Goal: Task Accomplishment & Management: Complete application form

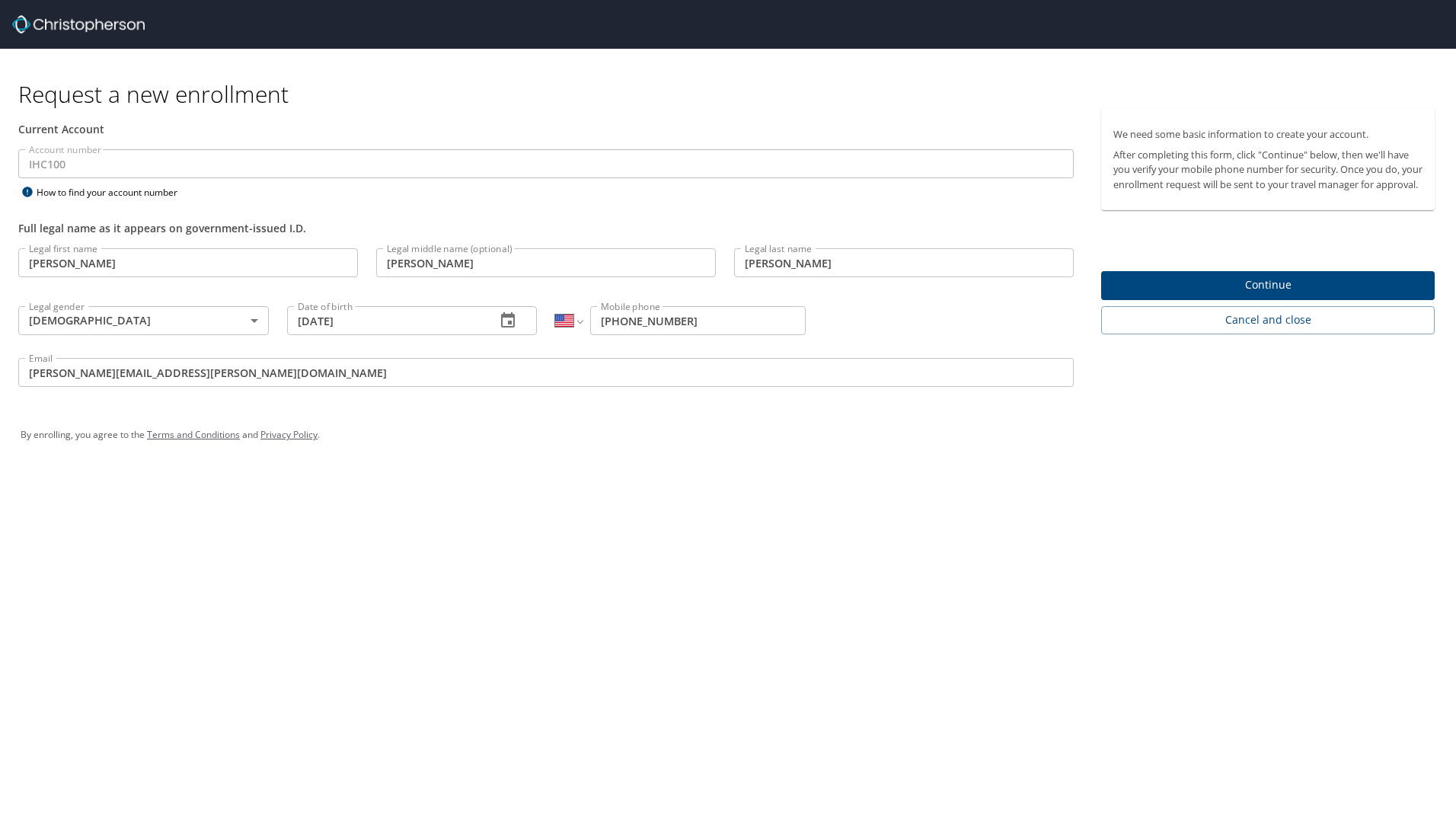
select select "US"
click at [754, 462] on div "By enrolling, you agree to the Terms and Conditions and Privacy Policy ." at bounding box center [728, 434] width 1438 height 69
click at [1240, 294] on span "Continue" at bounding box center [1268, 286] width 309 height 19
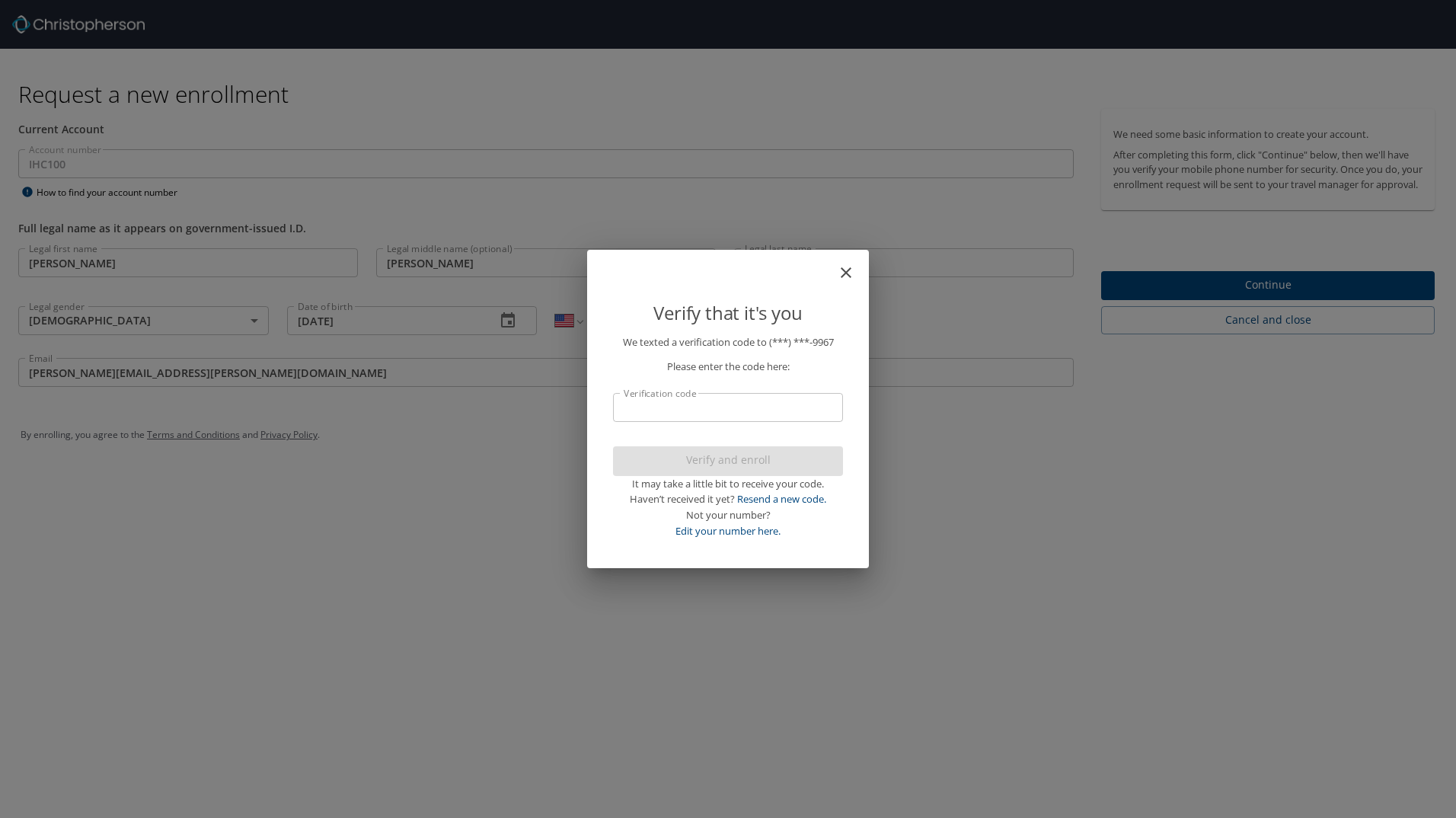
click at [664, 406] on input "Verification code" at bounding box center [728, 407] width 230 height 29
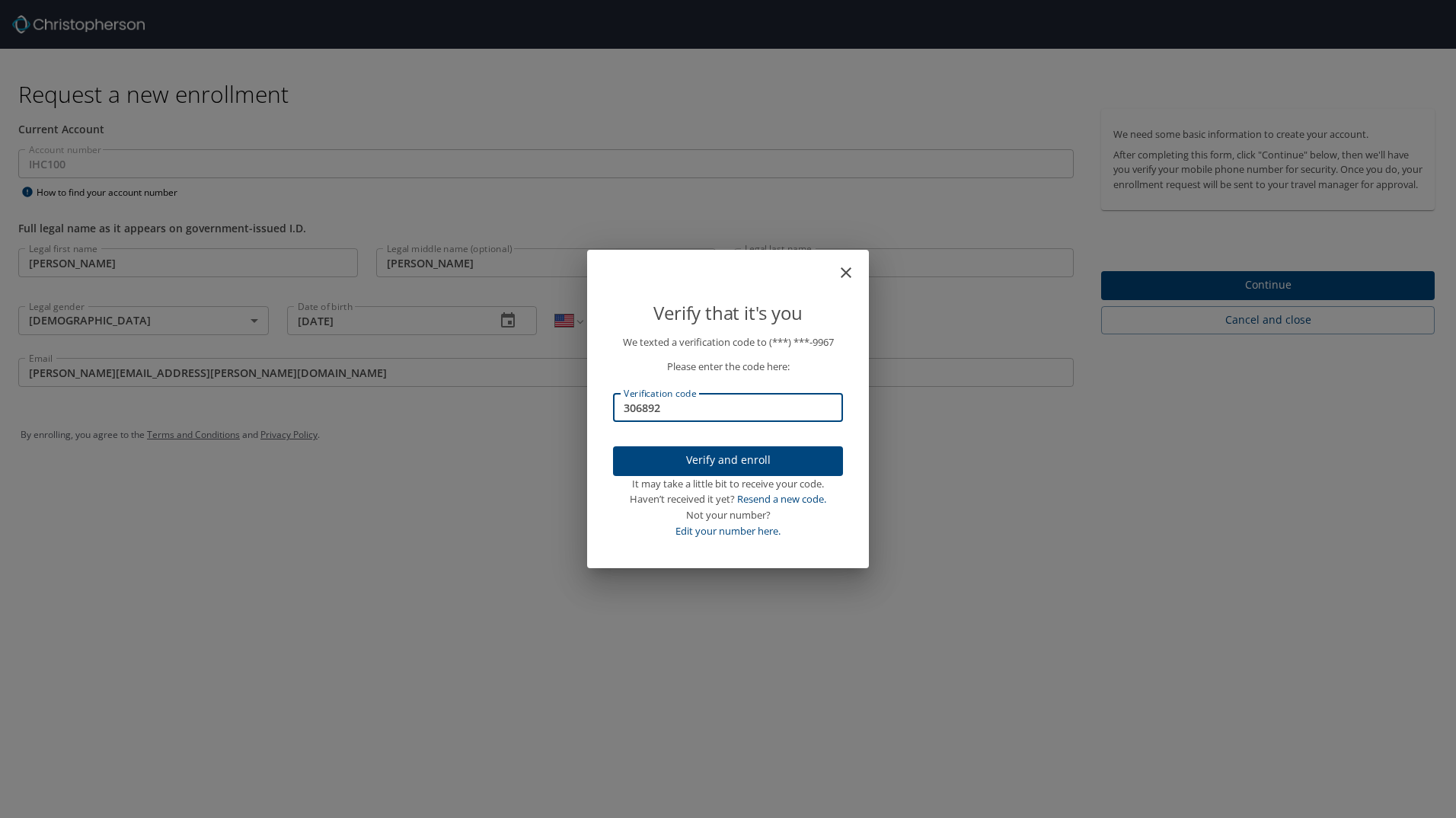
type input "306892"
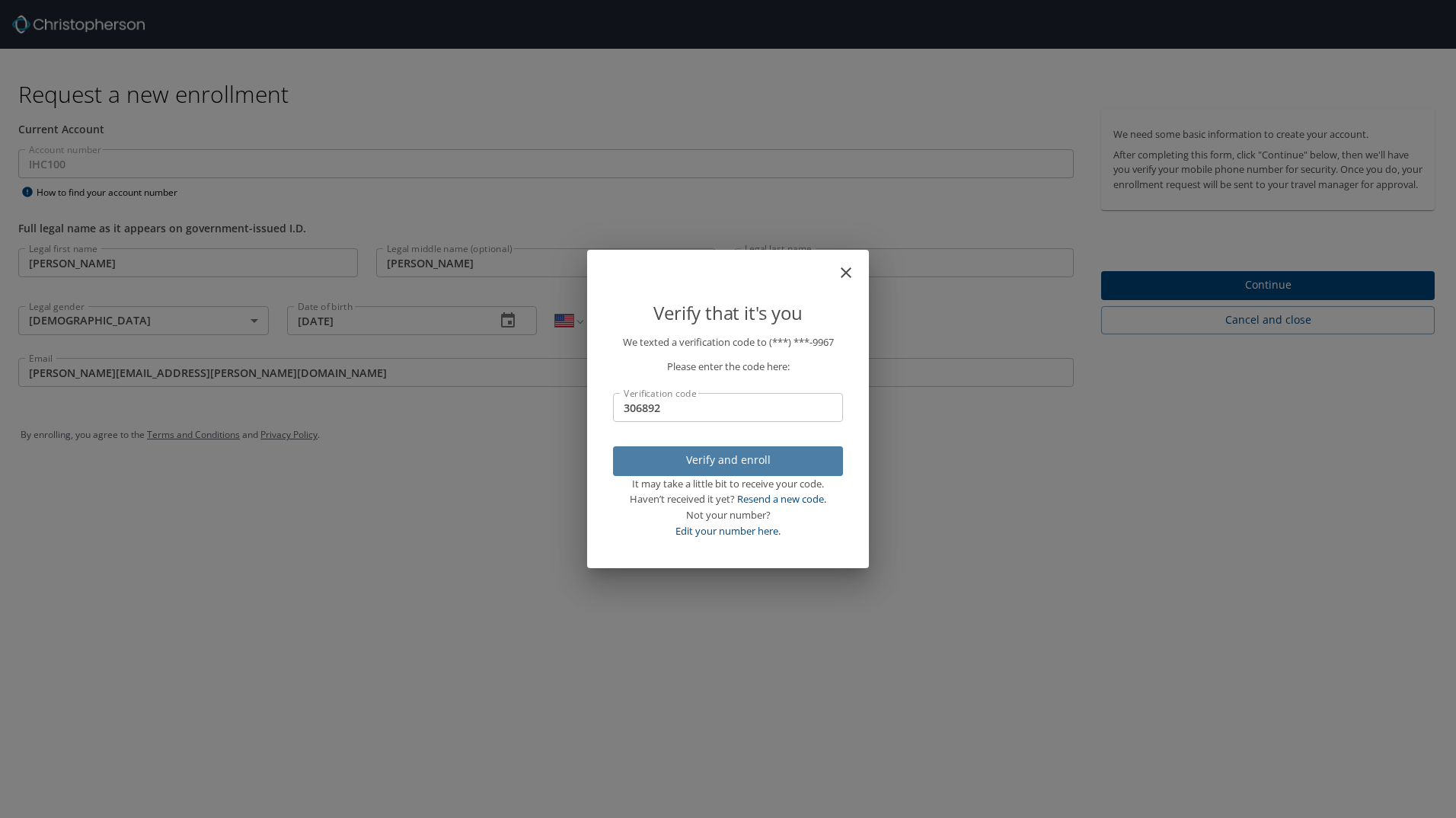
click at [677, 460] on span "Verify and enroll" at bounding box center [728, 460] width 206 height 19
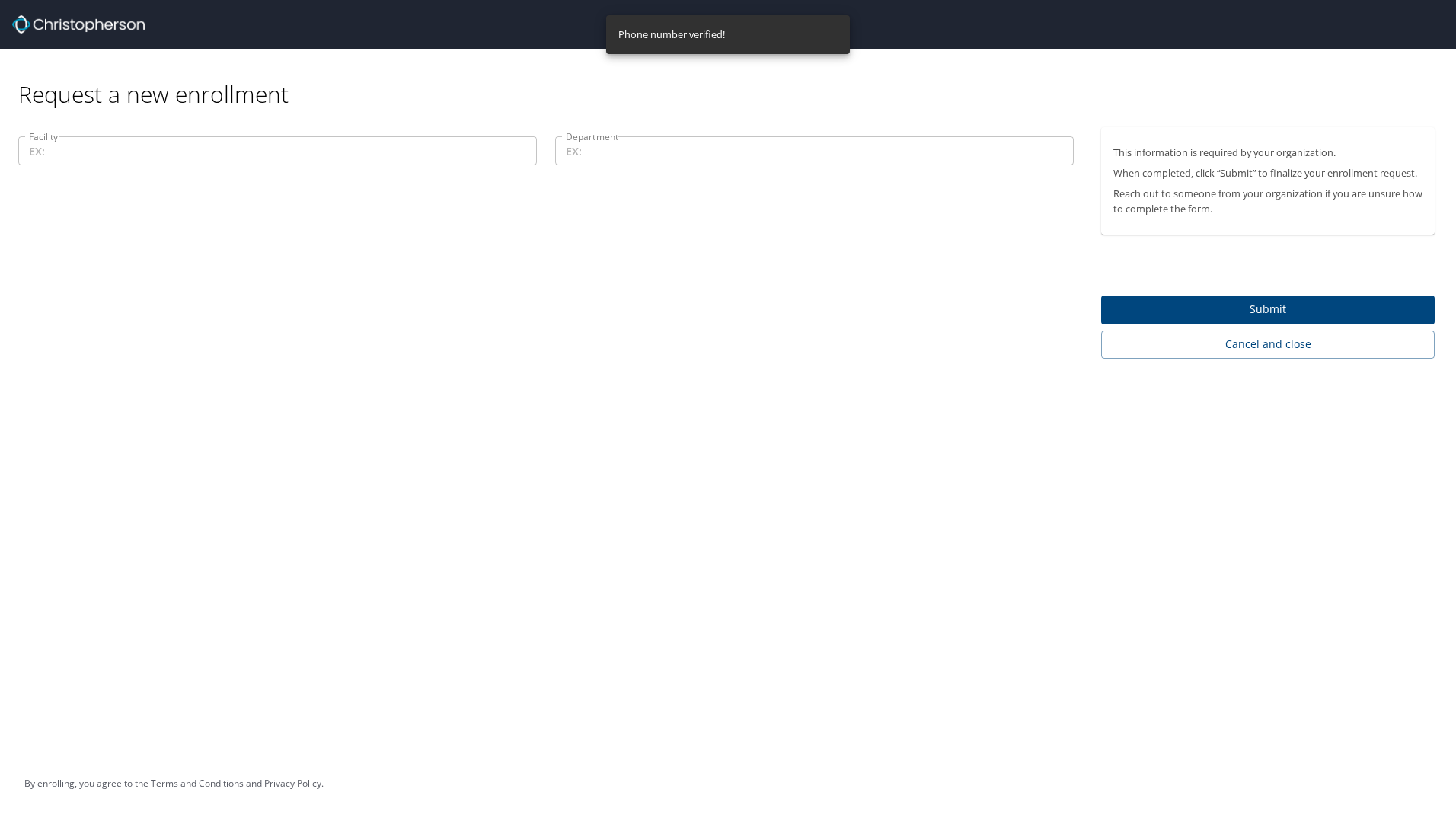
click at [130, 151] on input "Facility" at bounding box center [278, 151] width 519 height 29
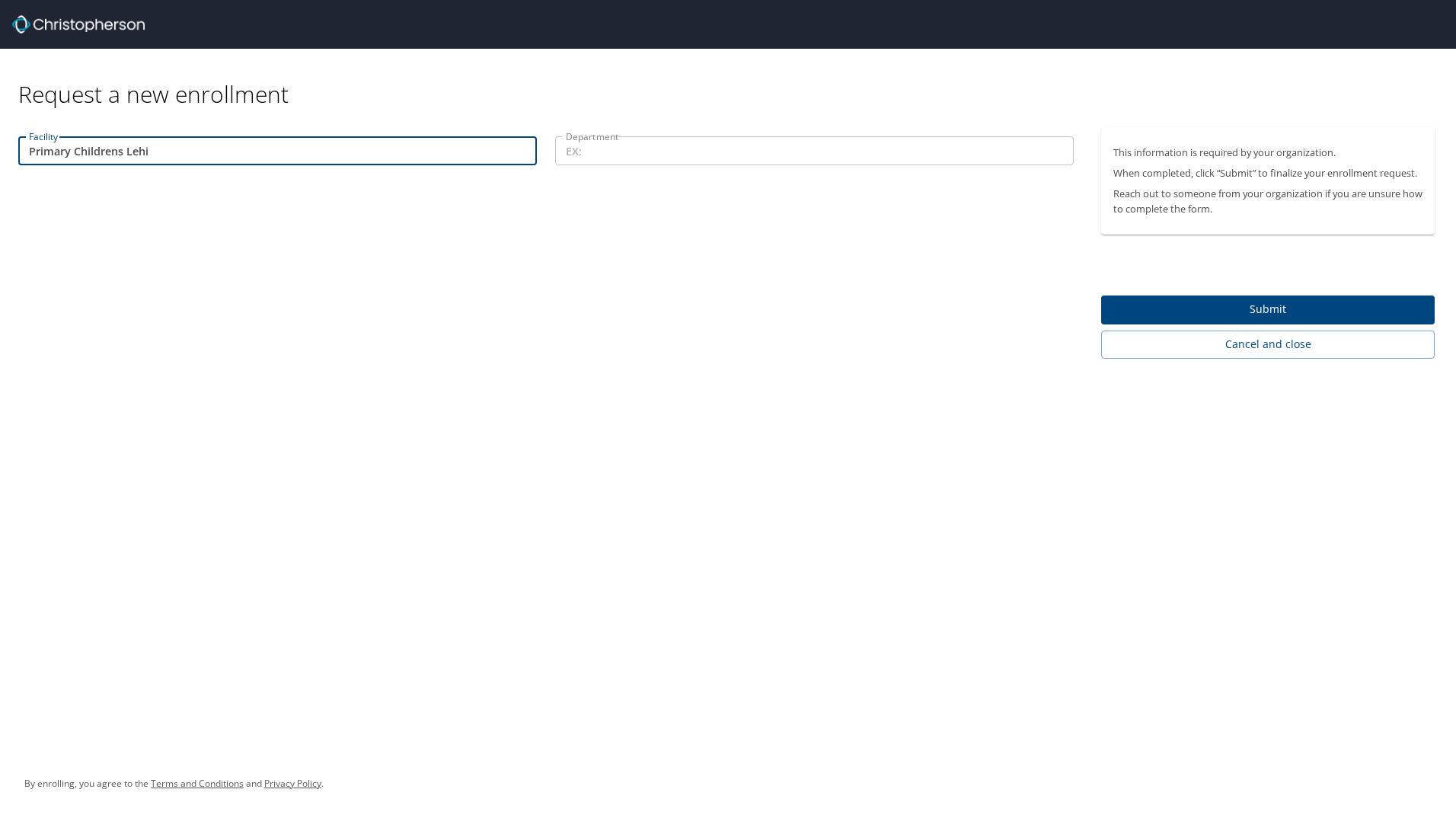
type input "Primary Childrens Lehi"
click at [641, 153] on input "Department" at bounding box center [814, 151] width 519 height 29
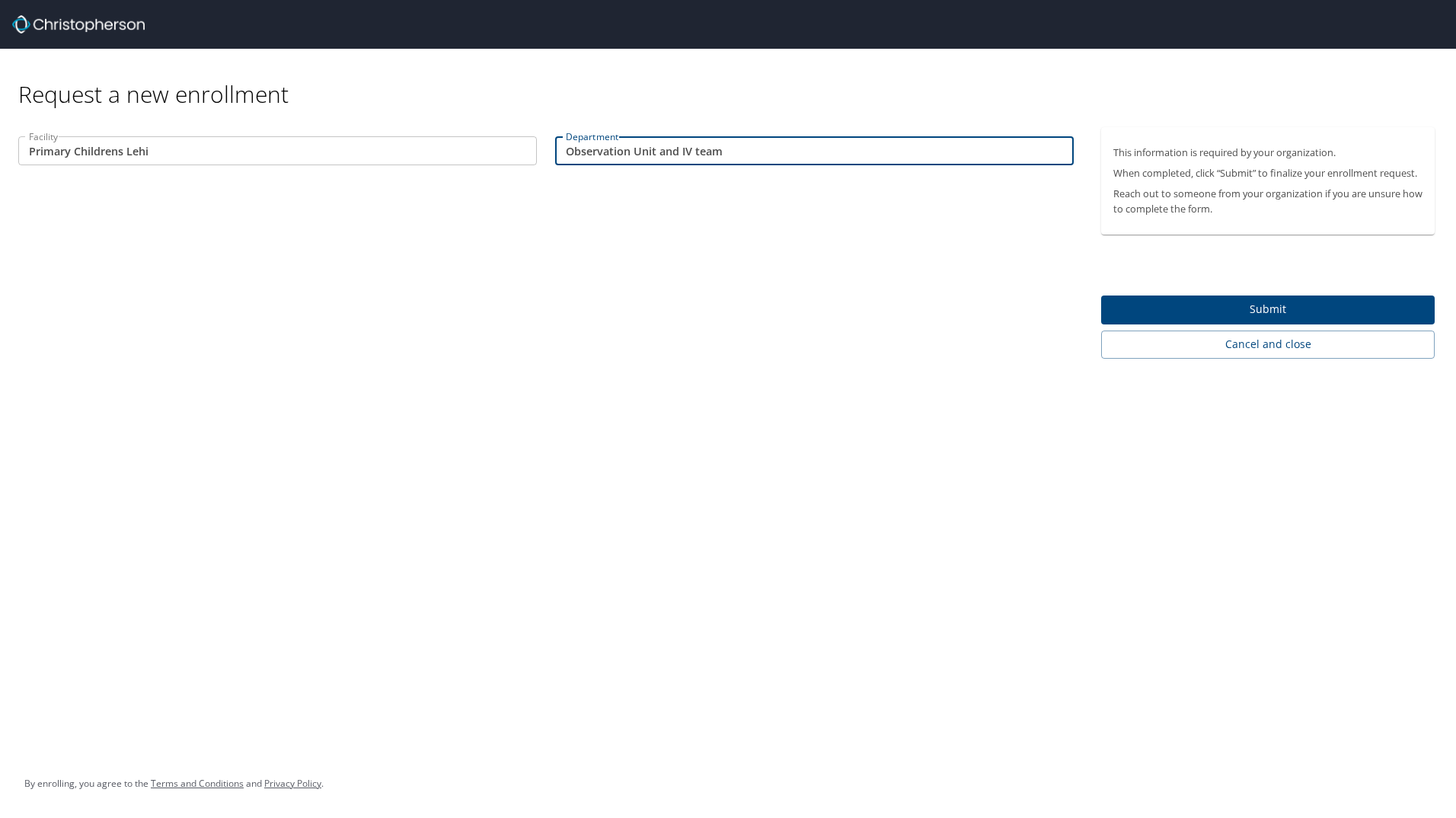
type input "Observation Unit and IV team"
click at [1335, 302] on span "Submit" at bounding box center [1268, 310] width 309 height 19
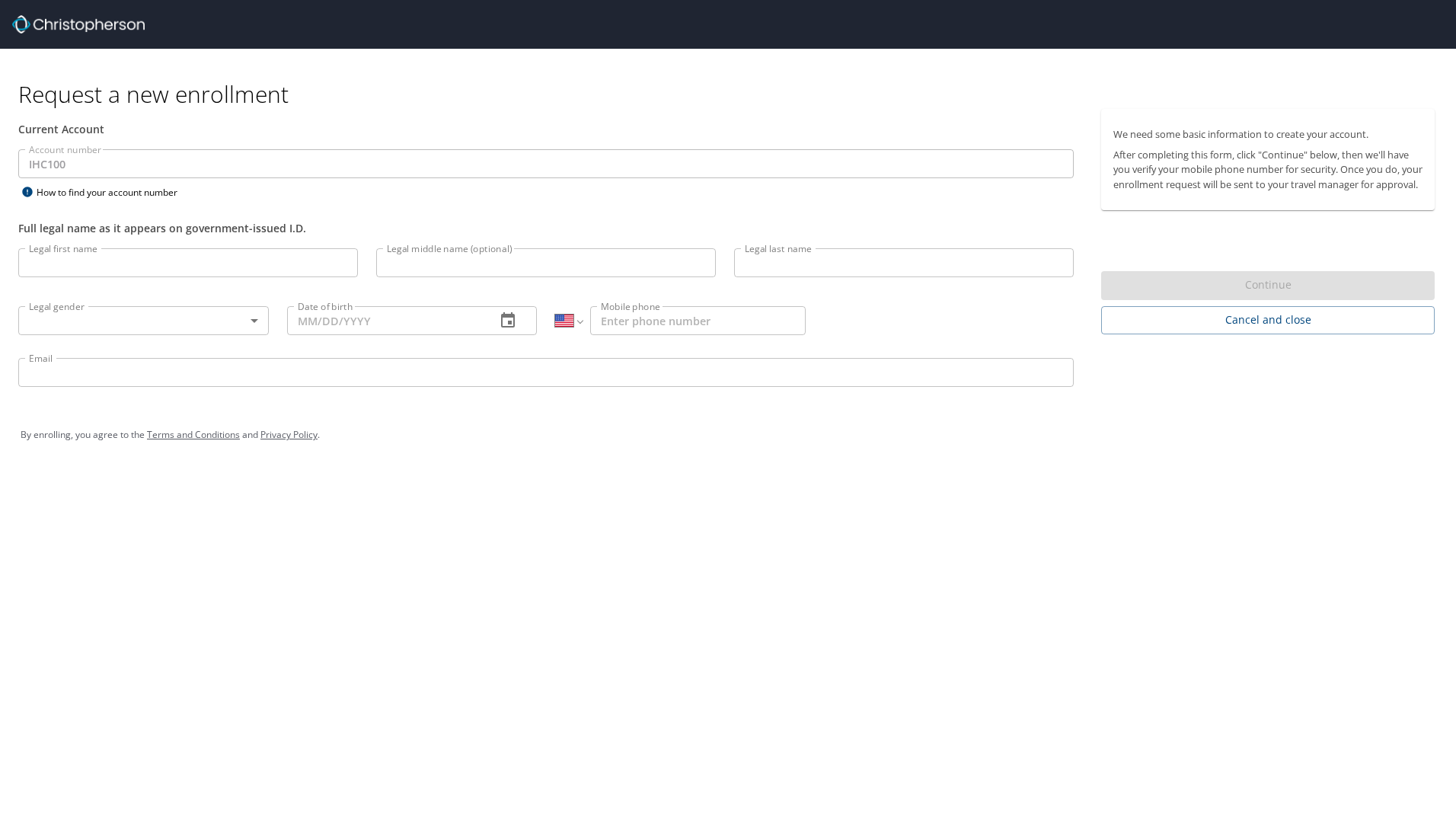
select select "US"
click at [1247, 329] on span "Cancel and close" at bounding box center [1268, 321] width 309 height 19
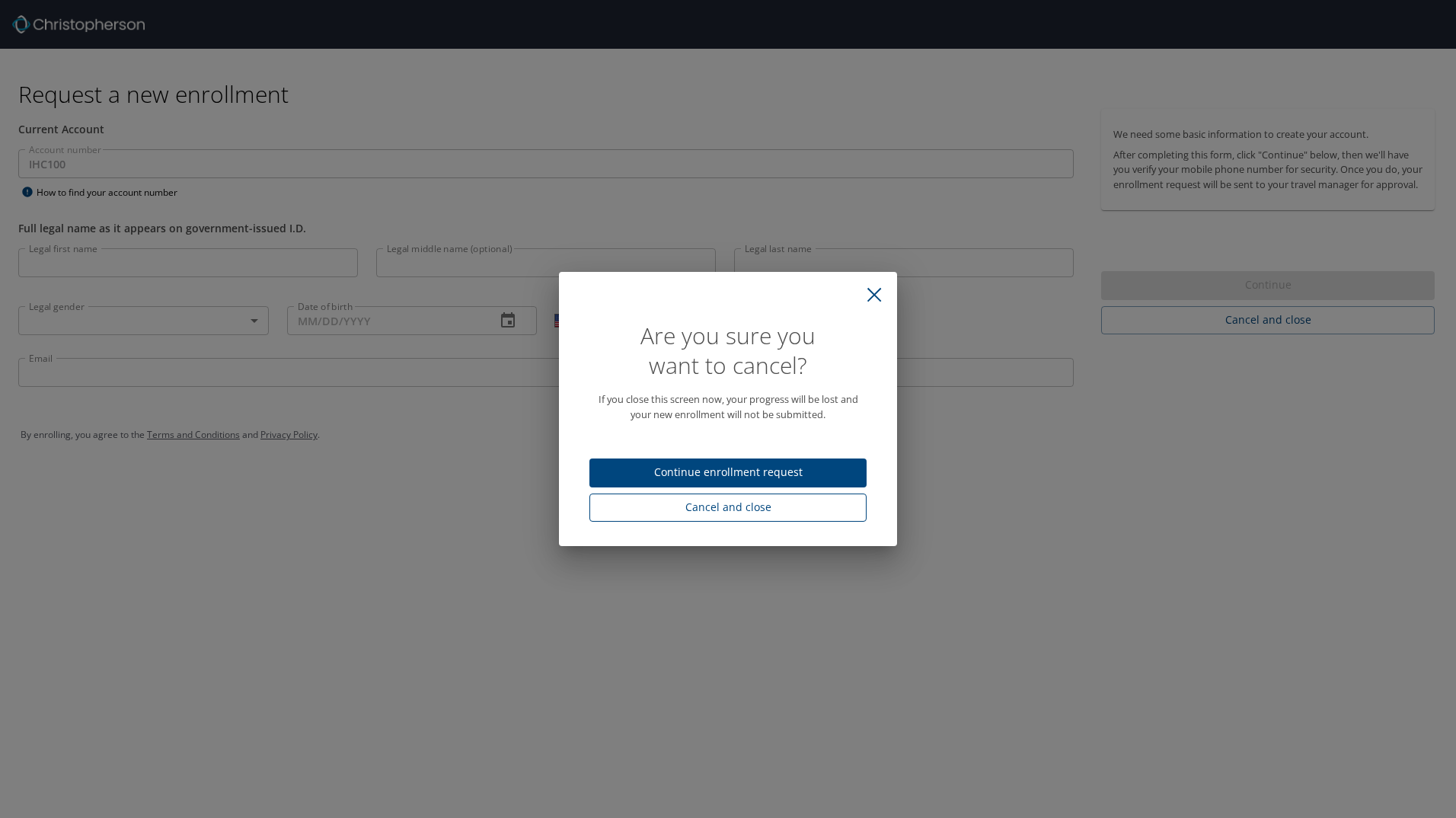
click at [794, 506] on span "Cancel and close" at bounding box center [728, 508] width 253 height 19
